Goal: Information Seeking & Learning: Learn about a topic

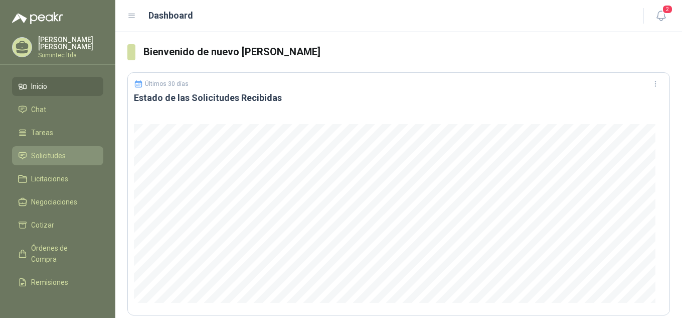
click at [36, 147] on link "Solicitudes" at bounding box center [57, 155] width 91 height 19
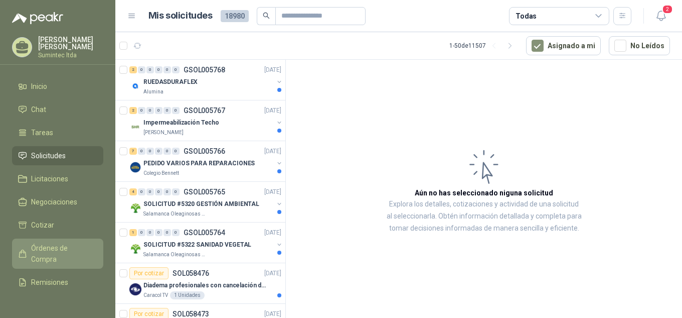
click at [66, 247] on span "Órdenes de Compra" at bounding box center [62, 253] width 63 height 22
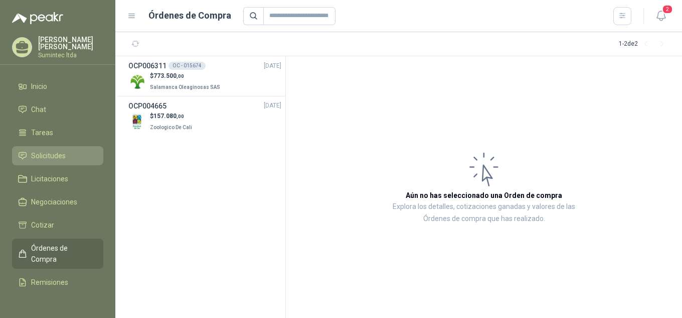
click at [75, 152] on li "Solicitudes" at bounding box center [57, 155] width 79 height 11
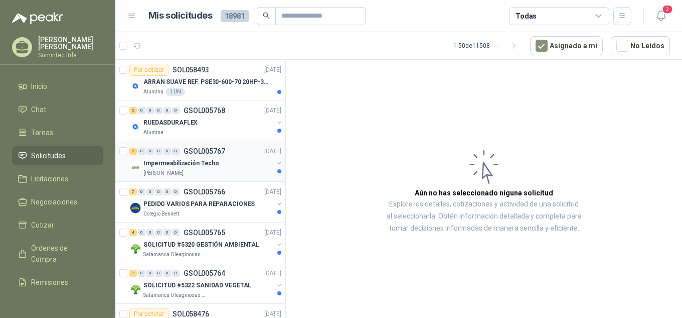
click at [213, 172] on div "[PERSON_NAME]" at bounding box center [209, 173] width 130 height 8
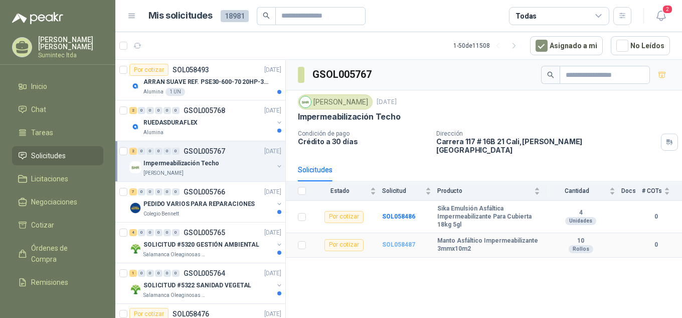
click at [394, 241] on b "SOL058487" at bounding box center [398, 244] width 33 height 7
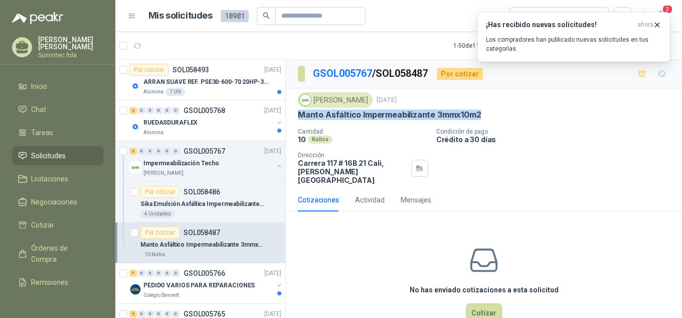
drag, startPoint x: 492, startPoint y: 110, endPoint x: 293, endPoint y: 115, distance: 199.3
click at [293, 115] on div "[PERSON_NAME] [DATE] Manto Asfáltico Impermeabilizante 3mmx10m2 Cantidad 10 Rol…" at bounding box center [484, 138] width 396 height 100
copy p "Manto Asfáltico Impermeabilizante 3mmx10m2"
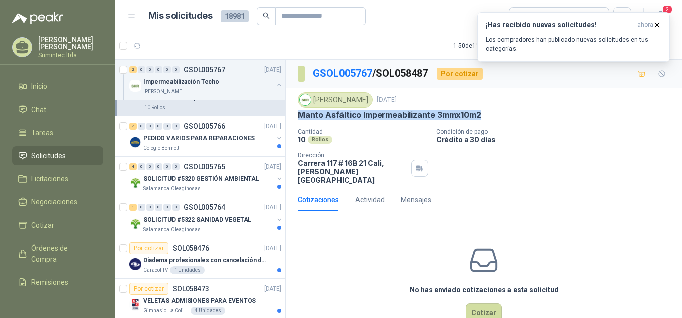
scroll to position [156, 0]
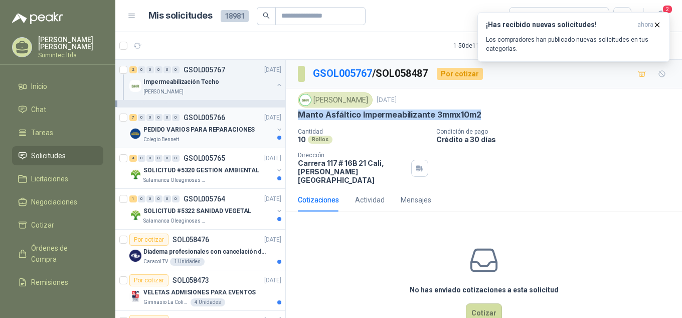
click at [235, 130] on p "PEDIDO VARIOS PARA REPARACIONES" at bounding box center [199, 130] width 111 height 10
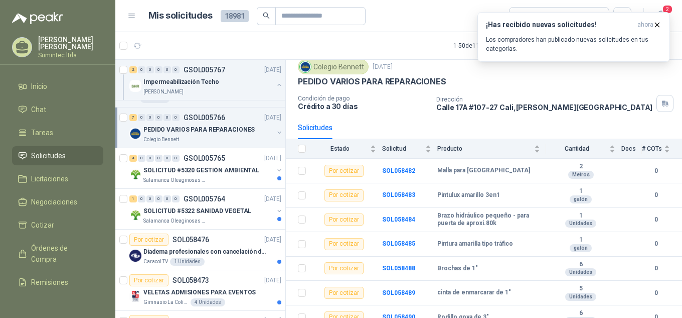
scroll to position [43, 0]
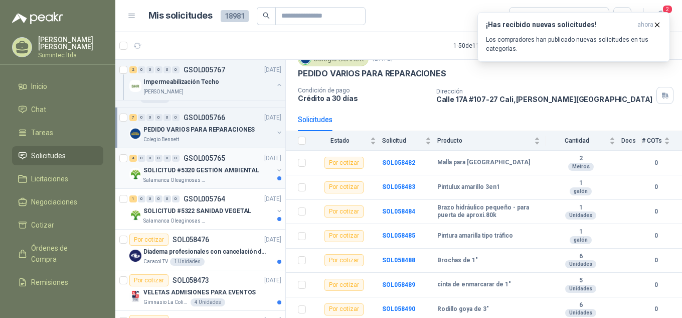
click at [201, 171] on p "SOLICITUD #5320 GESTIÓN AMBIENTAL" at bounding box center [202, 171] width 116 height 10
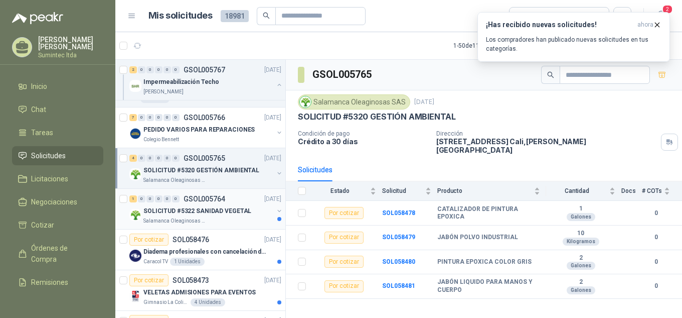
click at [179, 216] on div "SOLICITUD #5322 SANIDAD VEGETAL" at bounding box center [209, 211] width 130 height 12
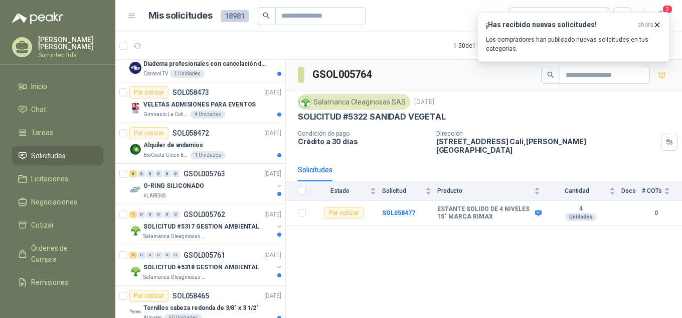
scroll to position [351, 0]
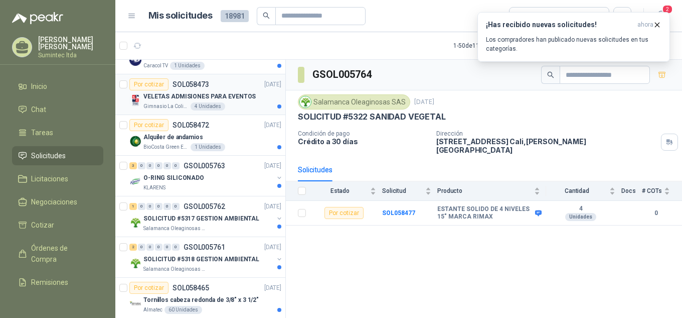
click at [187, 103] on div "Gimnasio La Colina 4 Unidades" at bounding box center [213, 106] width 138 height 8
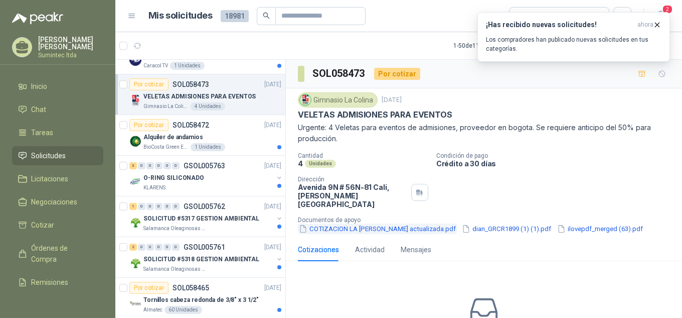
click at [443, 223] on button "COTIZACION LA [PERSON_NAME] actualizada.pdf" at bounding box center [377, 228] width 159 height 11
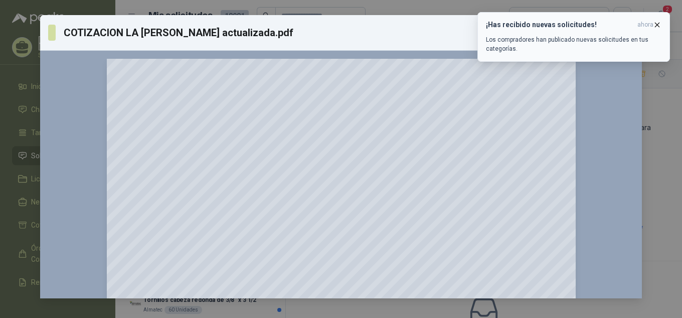
click at [659, 25] on icon "button" at bounding box center [657, 25] width 9 height 9
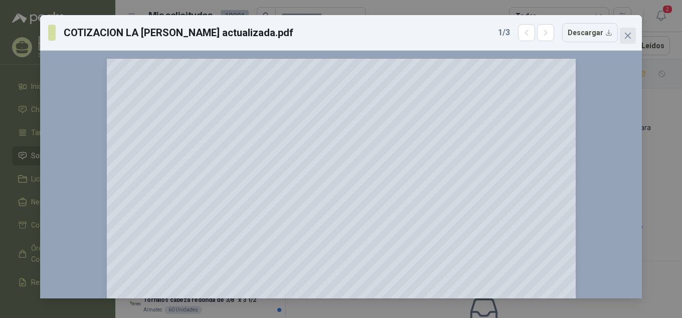
click at [624, 38] on icon "close" at bounding box center [628, 36] width 8 height 8
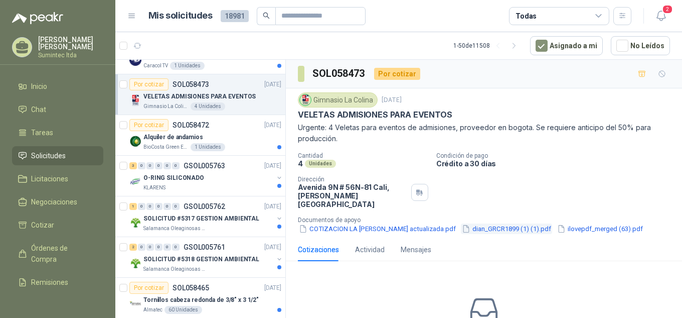
click at [529, 223] on button "dian_GRCR1899 (1) (1).pdf" at bounding box center [506, 228] width 91 height 11
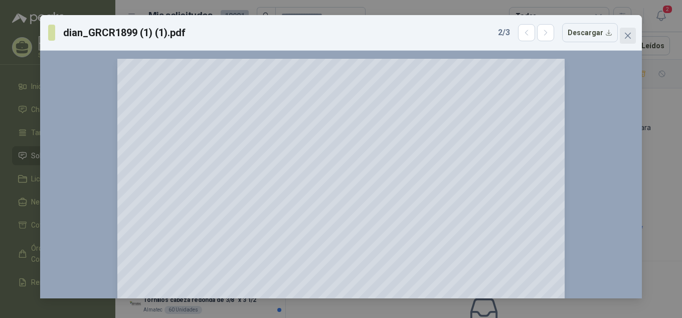
click at [631, 38] on icon "close" at bounding box center [628, 36] width 6 height 6
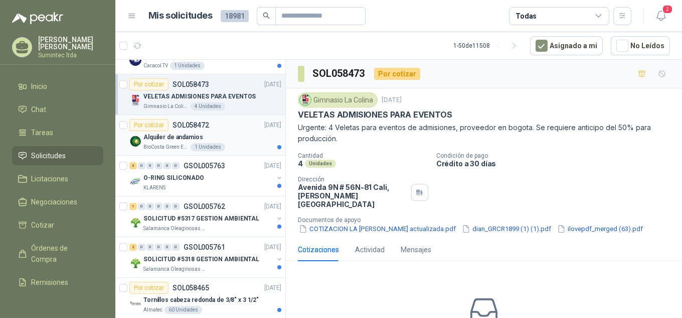
click at [193, 139] on p "Alquiler de andamios" at bounding box center [174, 137] width 60 height 10
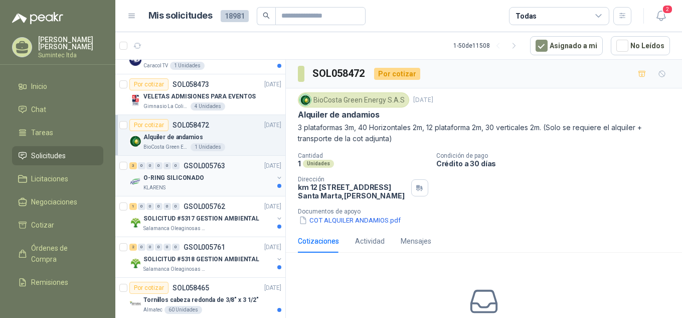
click at [201, 187] on div "KLARENS" at bounding box center [209, 188] width 130 height 8
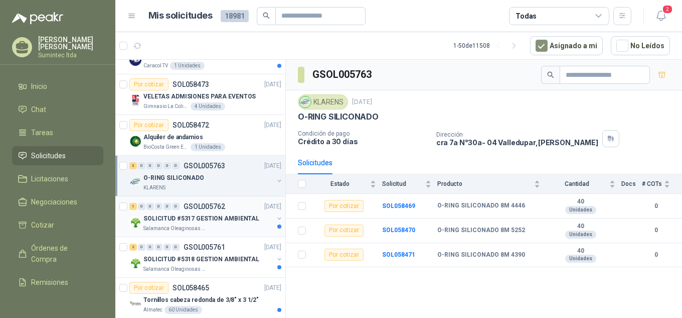
click at [236, 221] on p "SOLICITUD #5317 GESTION AMBIENTAL" at bounding box center [202, 219] width 116 height 10
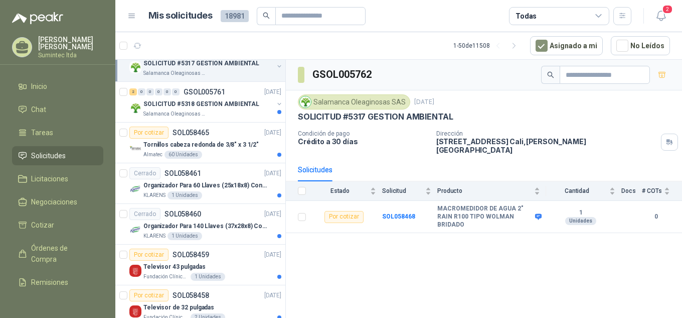
scroll to position [527, 0]
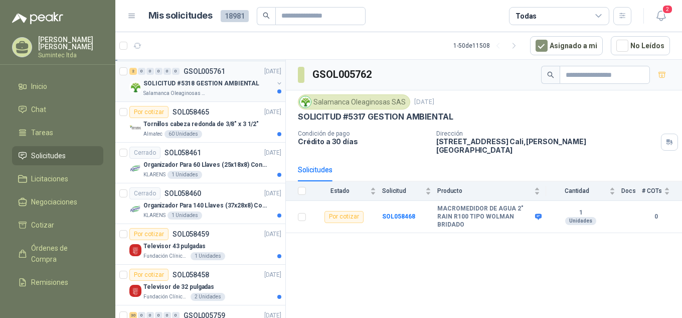
click at [229, 90] on div "Salamanca Oleaginosas SAS" at bounding box center [209, 93] width 130 height 8
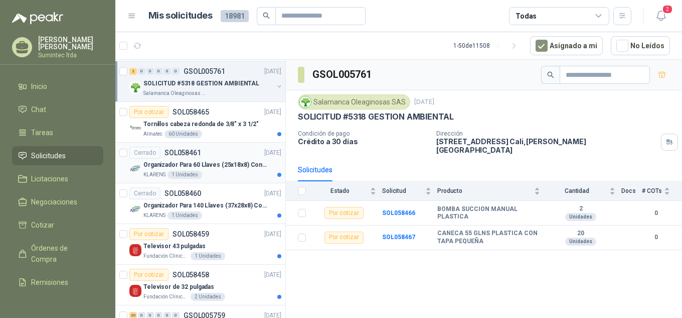
click at [244, 163] on p "Organizador Para 60 Llaves (25x18x8) Con Cerradura" at bounding box center [206, 165] width 125 height 10
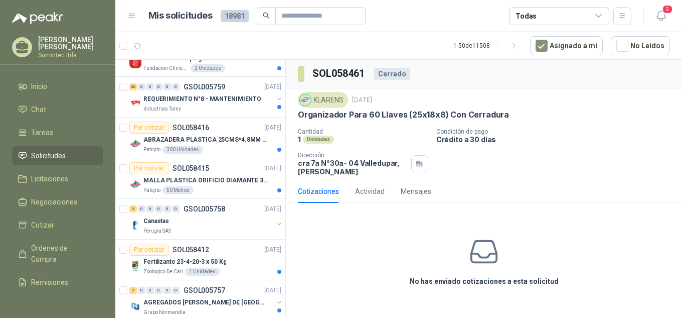
scroll to position [768, 0]
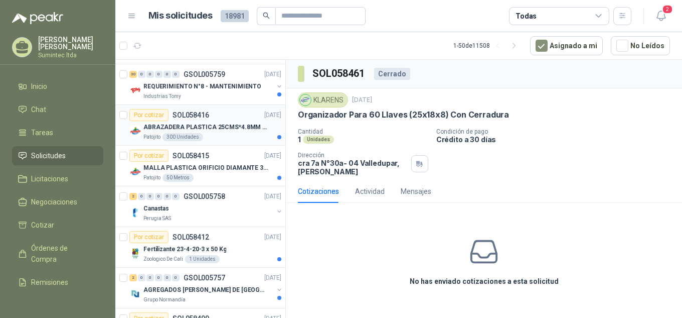
click at [218, 130] on p "ABRAZADERA PLASTICA 25CMS*4.8MM NEGRA" at bounding box center [206, 127] width 125 height 10
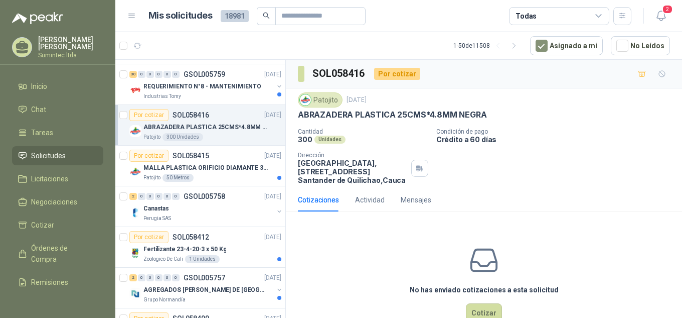
scroll to position [27, 0]
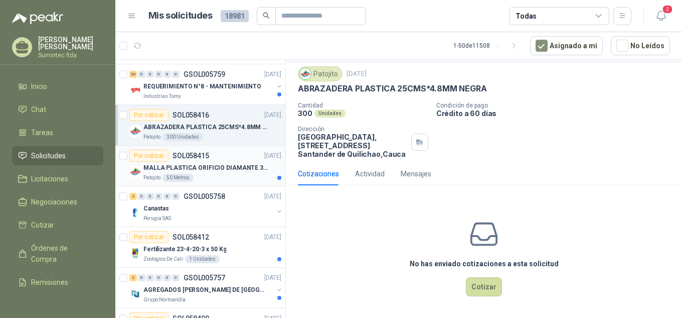
click at [214, 178] on div "Patojito 50 Metros" at bounding box center [213, 178] width 138 height 8
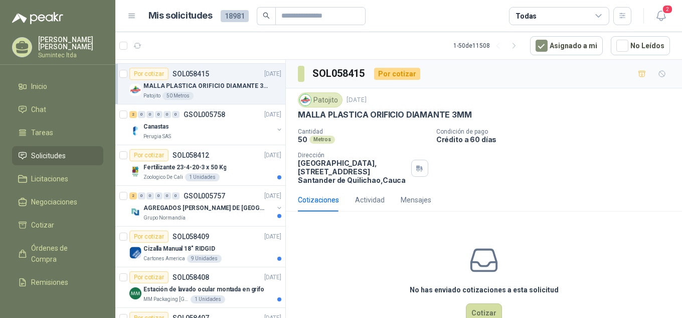
scroll to position [862, 0]
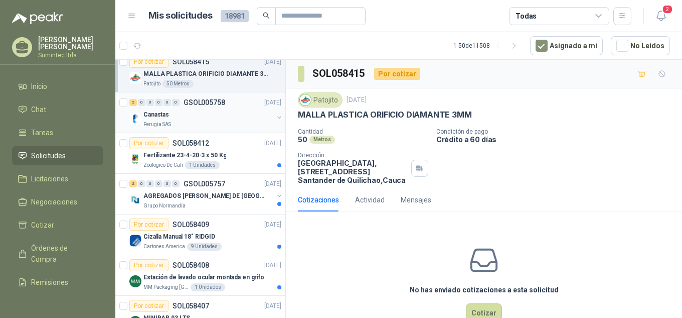
click at [215, 120] on div "Perugia SAS" at bounding box center [209, 124] width 130 height 8
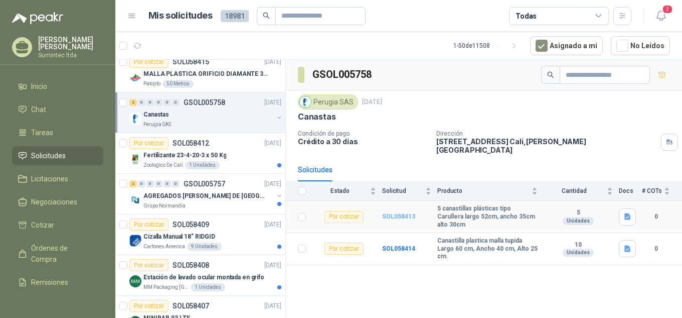
click at [398, 213] on b "SOL058413" at bounding box center [398, 216] width 33 height 7
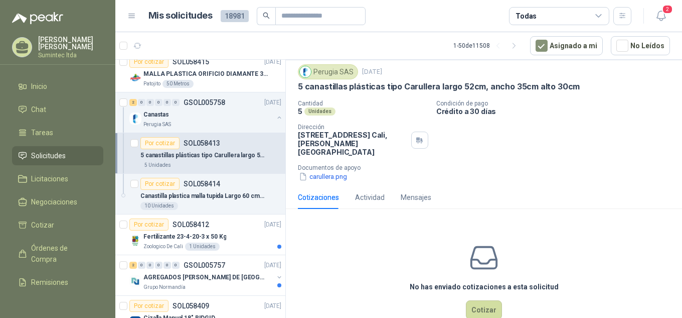
scroll to position [43, 0]
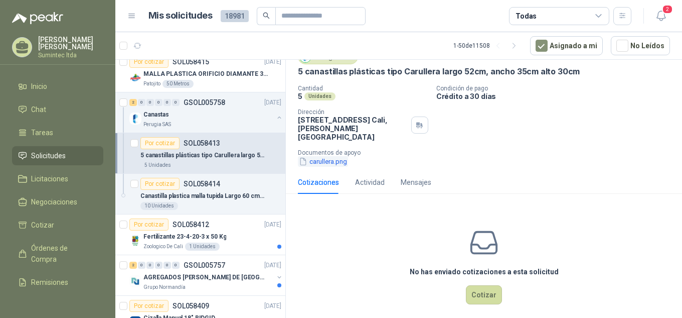
click at [323, 156] on button "carullera.png" at bounding box center [323, 161] width 50 height 11
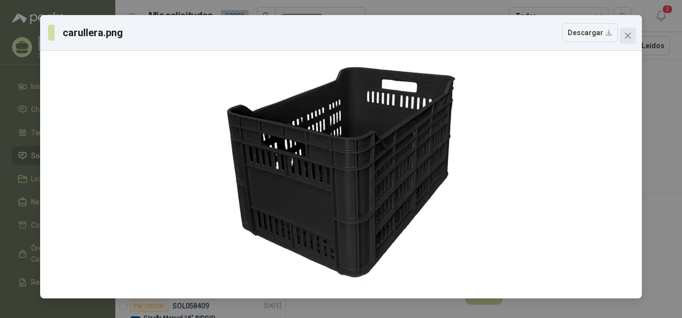
click at [630, 37] on icon "close" at bounding box center [628, 36] width 8 height 8
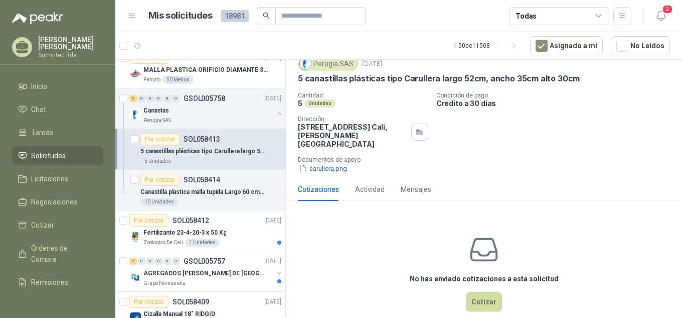
scroll to position [28, 0]
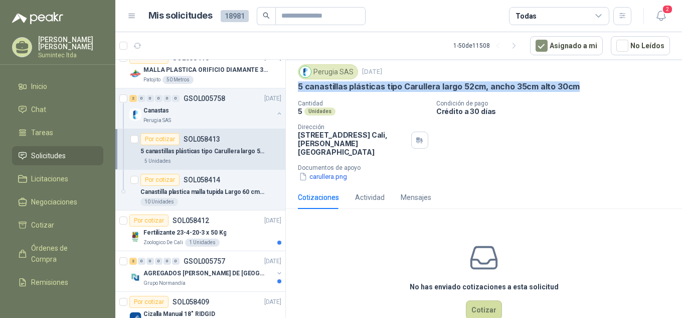
drag, startPoint x: 298, startPoint y: 70, endPoint x: 586, endPoint y: 91, distance: 289.3
click at [586, 91] on div "Perugia SAS [DATE] 5 canastillas plásticas tipo Carullera largo 52cm, ancho 35c…" at bounding box center [484, 122] width 396 height 125
copy p "5 canastillas plásticas tipo Carullera largo 52cm, ancho 35cm alto 30cm"
